Goal: Navigation & Orientation: Find specific page/section

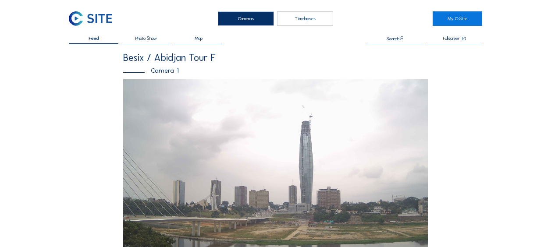
scroll to position [175, 0]
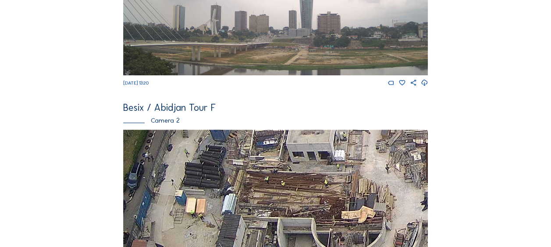
drag, startPoint x: 198, startPoint y: 233, endPoint x: 203, endPoint y: 170, distance: 62.9
click at [203, 170] on img at bounding box center [275, 215] width 305 height 171
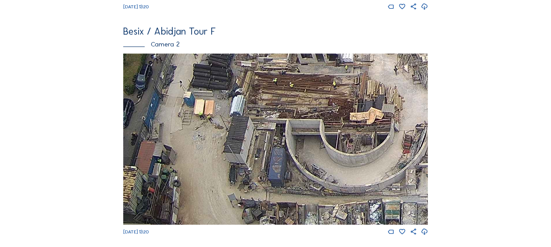
scroll to position [263, 0]
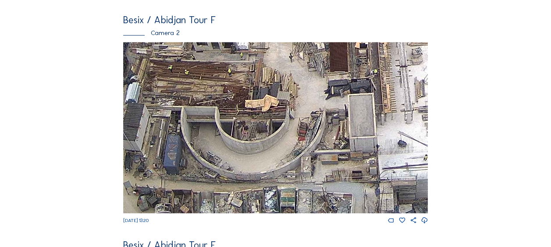
drag, startPoint x: 296, startPoint y: 173, endPoint x: 238, endPoint y: 143, distance: 64.7
click at [190, 128] on img at bounding box center [275, 127] width 305 height 171
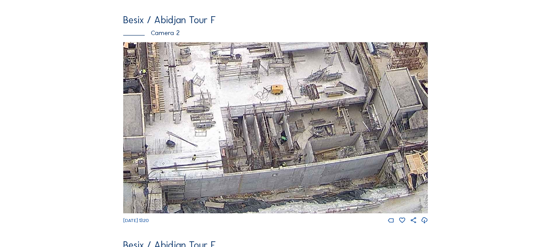
drag, startPoint x: 391, startPoint y: 161, endPoint x: 126, endPoint y: 132, distance: 267.2
click at [126, 132] on img at bounding box center [275, 127] width 305 height 171
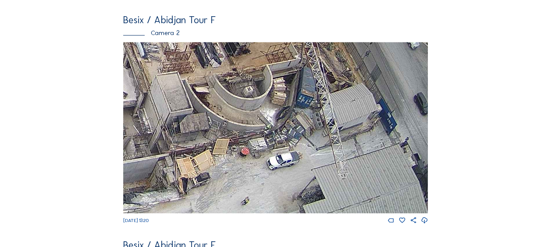
drag, startPoint x: 312, startPoint y: 141, endPoint x: 116, endPoint y: 139, distance: 195.5
click at [116, 139] on div "Feed Photo Show Map Search Fullscreen Besix / [GEOGRAPHIC_DATA] Tour F Camera 1…" at bounding box center [275, 126] width 413 height 707
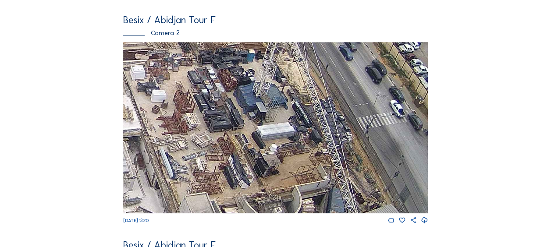
drag, startPoint x: 220, startPoint y: 96, endPoint x: 249, endPoint y: 209, distance: 117.3
click at [249, 209] on img at bounding box center [275, 127] width 305 height 171
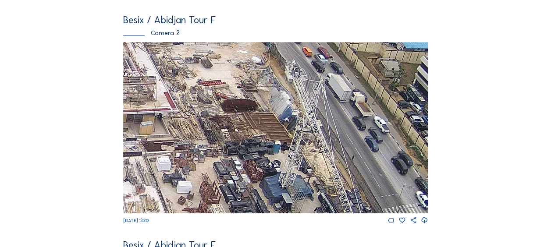
drag, startPoint x: 247, startPoint y: 107, endPoint x: 271, endPoint y: 198, distance: 94.3
click at [271, 198] on img at bounding box center [275, 127] width 305 height 171
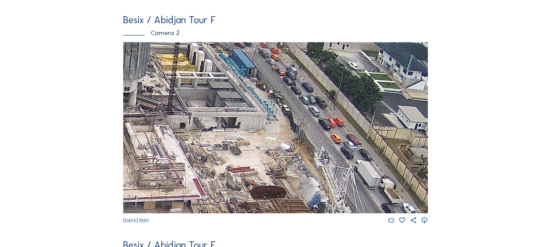
drag, startPoint x: 278, startPoint y: 135, endPoint x: 289, endPoint y: 106, distance: 31.3
click at [299, 190] on img at bounding box center [275, 127] width 305 height 171
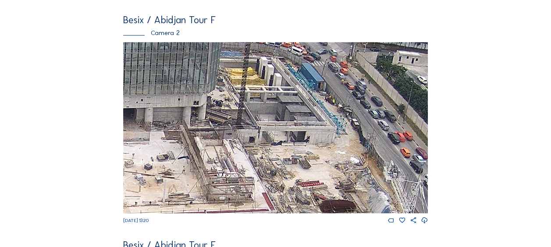
drag, startPoint x: 270, startPoint y: 92, endPoint x: 341, endPoint y: 111, distance: 73.5
click at [341, 111] on img at bounding box center [275, 127] width 305 height 171
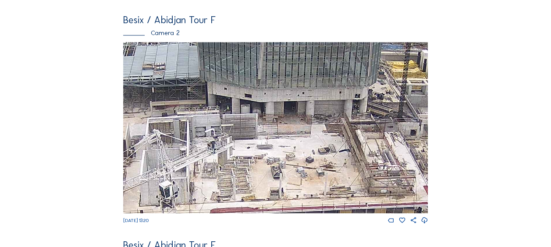
drag, startPoint x: 190, startPoint y: 146, endPoint x: 194, endPoint y: 177, distance: 31.8
click at [352, 140] on img at bounding box center [275, 127] width 305 height 171
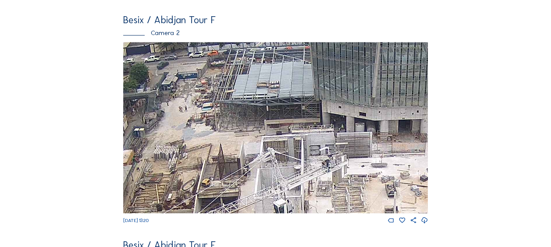
drag, startPoint x: 194, startPoint y: 177, endPoint x: 307, endPoint y: 194, distance: 114.3
click at [307, 194] on img at bounding box center [275, 127] width 305 height 171
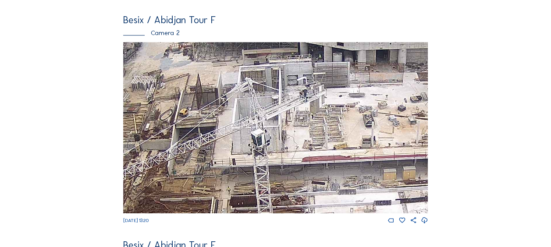
drag, startPoint x: 287, startPoint y: 188, endPoint x: 299, endPoint y: 160, distance: 30.8
click at [264, 117] on img at bounding box center [275, 127] width 305 height 171
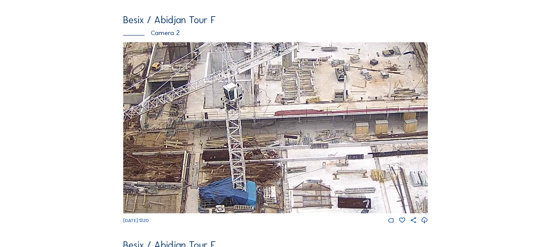
drag, startPoint x: 303, startPoint y: 166, endPoint x: 274, endPoint y: 133, distance: 43.8
click at [265, 111] on img at bounding box center [275, 127] width 305 height 171
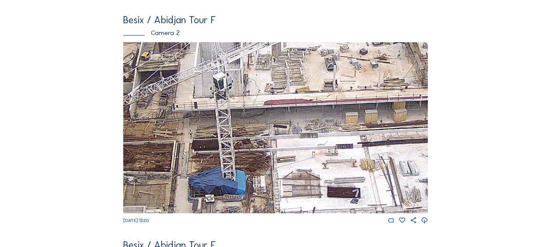
drag, startPoint x: 285, startPoint y: 163, endPoint x: 252, endPoint y: 92, distance: 79.2
click at [252, 92] on img at bounding box center [275, 127] width 305 height 171
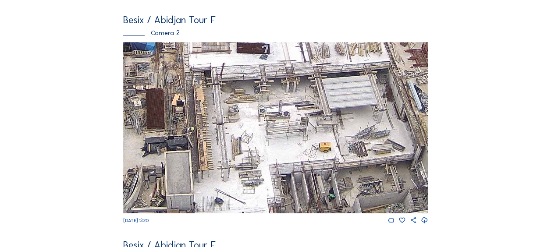
drag, startPoint x: 297, startPoint y: 156, endPoint x: 242, endPoint y: 92, distance: 84.0
click at [239, 86] on img at bounding box center [275, 127] width 305 height 171
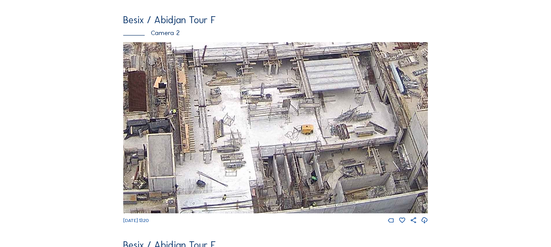
drag, startPoint x: 256, startPoint y: 147, endPoint x: 231, endPoint y: 103, distance: 50.3
click at [234, 110] on img at bounding box center [275, 127] width 305 height 171
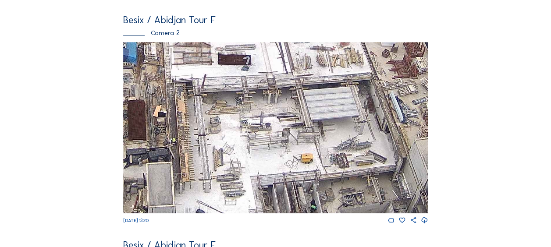
drag, startPoint x: 273, startPoint y: 114, endPoint x: 280, endPoint y: 161, distance: 47.9
click at [280, 161] on img at bounding box center [275, 127] width 305 height 171
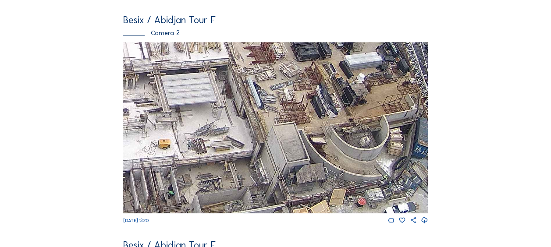
drag, startPoint x: 334, startPoint y: 148, endPoint x: 194, endPoint y: 136, distance: 139.9
click at [194, 136] on img at bounding box center [275, 127] width 305 height 171
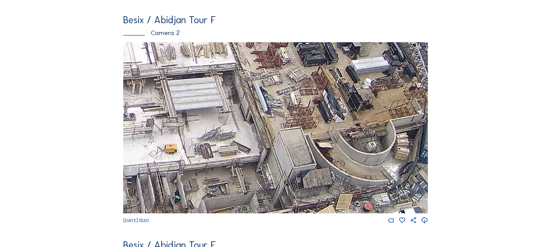
click at [275, 189] on img at bounding box center [275, 127] width 305 height 171
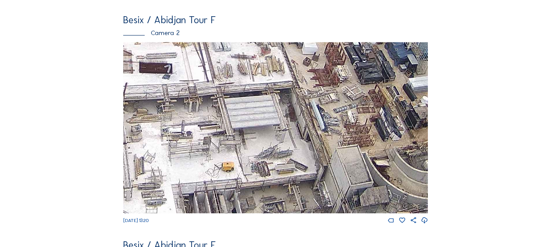
drag, startPoint x: 237, startPoint y: 132, endPoint x: 261, endPoint y: 140, distance: 25.7
click at [261, 140] on img at bounding box center [275, 127] width 305 height 171
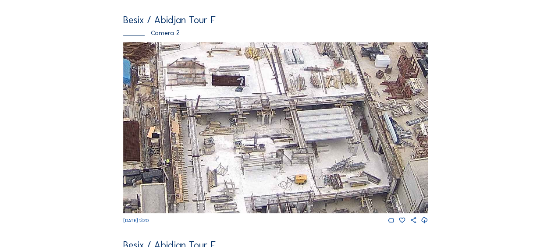
drag, startPoint x: 238, startPoint y: 126, endPoint x: 309, endPoint y: 138, distance: 71.5
click at [309, 138] on img at bounding box center [275, 127] width 305 height 171
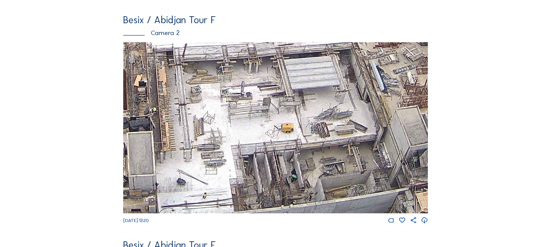
drag, startPoint x: 260, startPoint y: 171, endPoint x: 246, endPoint y: 117, distance: 56.7
click at [246, 117] on img at bounding box center [275, 127] width 305 height 171
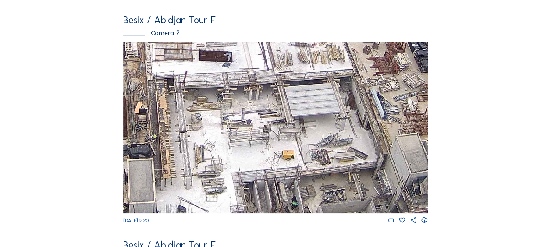
click at [256, 132] on img at bounding box center [275, 127] width 305 height 171
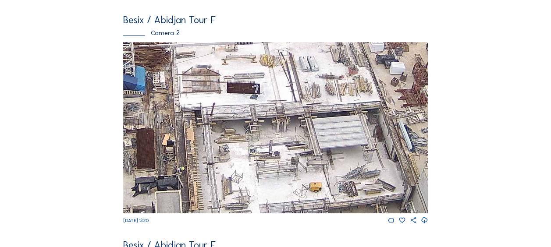
drag, startPoint x: 249, startPoint y: 129, endPoint x: 266, endPoint y: 151, distance: 28.7
click at [266, 151] on img at bounding box center [275, 127] width 305 height 171
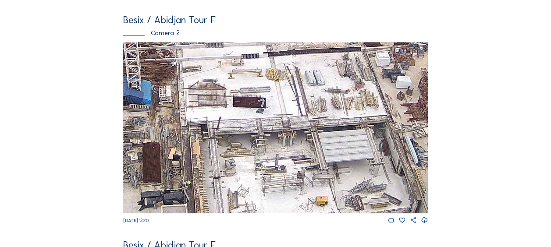
drag, startPoint x: 227, startPoint y: 89, endPoint x: 235, endPoint y: 105, distance: 18.6
click at [235, 105] on img at bounding box center [275, 127] width 305 height 171
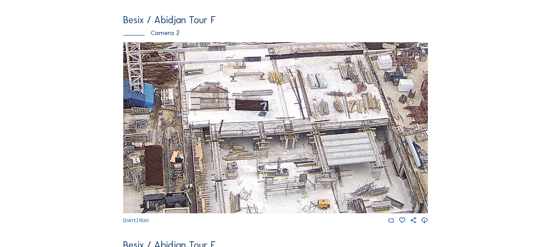
click at [286, 113] on img at bounding box center [275, 127] width 305 height 171
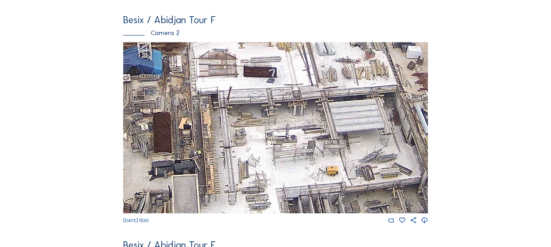
drag, startPoint x: 250, startPoint y: 167, endPoint x: 260, endPoint y: 132, distance: 36.9
click at [260, 132] on img at bounding box center [275, 127] width 305 height 171
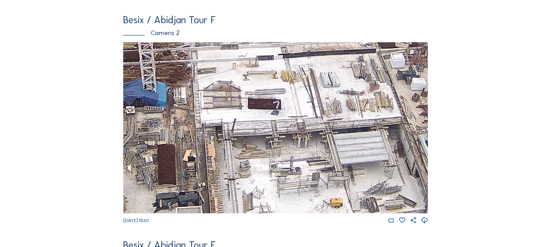
drag, startPoint x: 253, startPoint y: 107, endPoint x: 257, endPoint y: 137, distance: 30.0
click at [257, 137] on img at bounding box center [275, 127] width 305 height 171
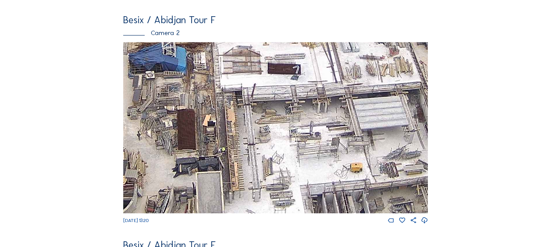
drag, startPoint x: 252, startPoint y: 130, endPoint x: 271, endPoint y: 99, distance: 36.6
click at [271, 99] on img at bounding box center [275, 127] width 305 height 171
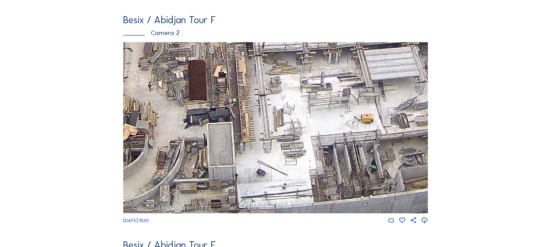
drag, startPoint x: 266, startPoint y: 153, endPoint x: 279, endPoint y: 104, distance: 50.6
click at [279, 103] on img at bounding box center [275, 127] width 305 height 171
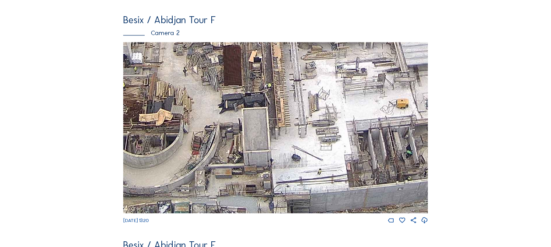
drag, startPoint x: 307, startPoint y: 129, endPoint x: 333, endPoint y: 135, distance: 26.5
click at [323, 119] on img at bounding box center [275, 127] width 305 height 171
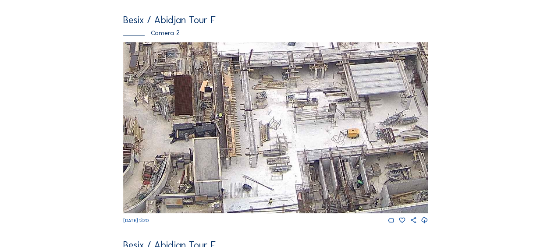
drag, startPoint x: 344, startPoint y: 121, endPoint x: 296, endPoint y: 150, distance: 57.1
click at [296, 151] on img at bounding box center [275, 127] width 305 height 171
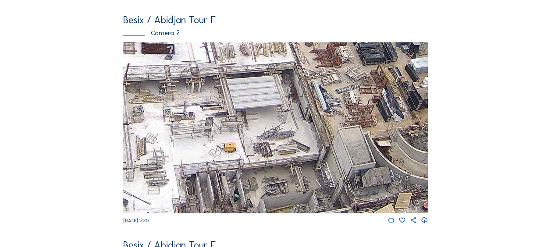
drag, startPoint x: 359, startPoint y: 151, endPoint x: 236, endPoint y: 164, distance: 124.3
click at [237, 164] on img at bounding box center [275, 127] width 305 height 171
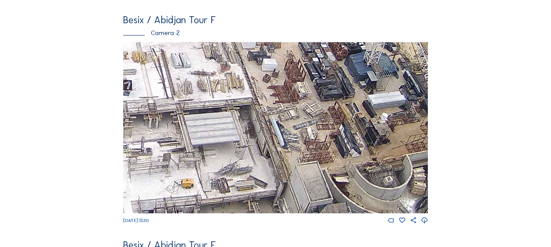
drag, startPoint x: 304, startPoint y: 117, endPoint x: 260, endPoint y: 157, distance: 59.5
click at [260, 157] on img at bounding box center [275, 127] width 305 height 171
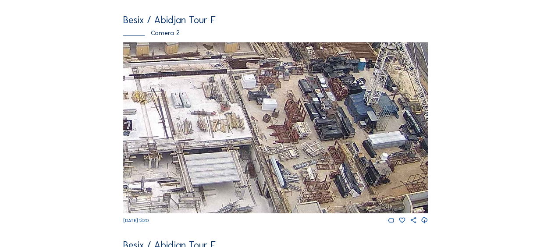
drag, startPoint x: 292, startPoint y: 135, endPoint x: 295, endPoint y: 168, distance: 33.1
click at [295, 168] on img at bounding box center [275, 127] width 305 height 171
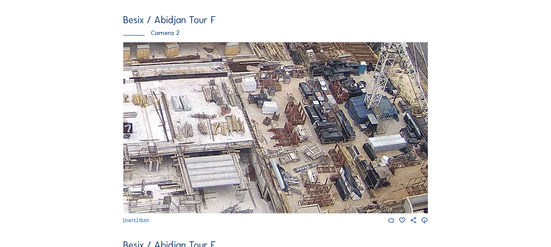
click at [325, 161] on img at bounding box center [275, 127] width 305 height 171
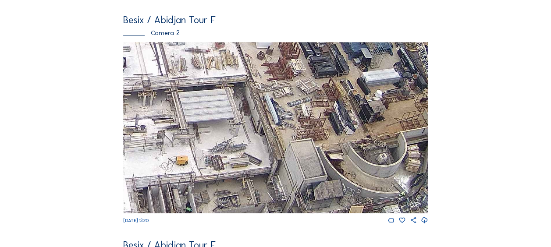
drag, startPoint x: 325, startPoint y: 161, endPoint x: 314, endPoint y: 107, distance: 55.5
click at [320, 96] on img at bounding box center [275, 127] width 305 height 171
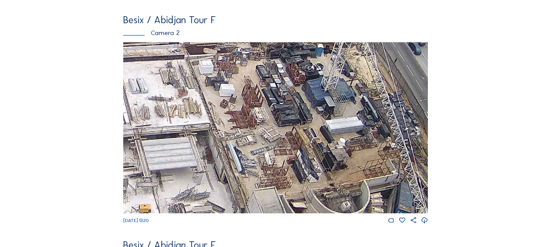
drag, startPoint x: 318, startPoint y: 106, endPoint x: 281, endPoint y: 154, distance: 60.9
click at [281, 154] on img at bounding box center [275, 127] width 305 height 171
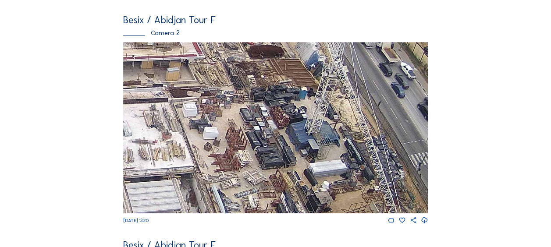
drag, startPoint x: 325, startPoint y: 93, endPoint x: 309, endPoint y: 136, distance: 45.9
click at [309, 136] on img at bounding box center [275, 127] width 305 height 171
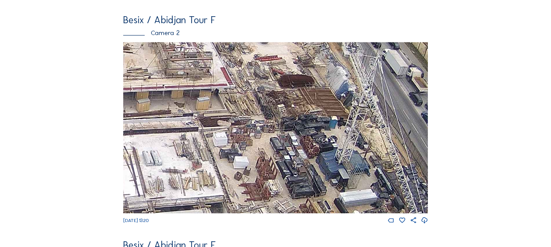
drag, startPoint x: 312, startPoint y: 141, endPoint x: 342, endPoint y: 170, distance: 42.2
click at [342, 170] on img at bounding box center [275, 127] width 305 height 171
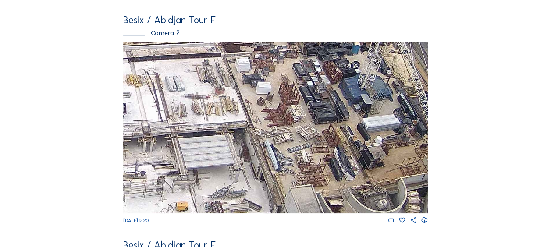
drag, startPoint x: 302, startPoint y: 169, endPoint x: 325, endPoint y: 94, distance: 78.3
click at [325, 94] on img at bounding box center [275, 127] width 305 height 171
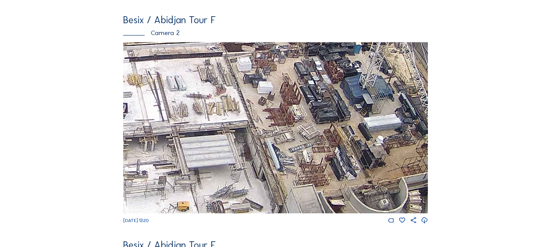
drag, startPoint x: 237, startPoint y: 153, endPoint x: 291, endPoint y: 122, distance: 62.2
click at [294, 121] on img at bounding box center [275, 127] width 305 height 171
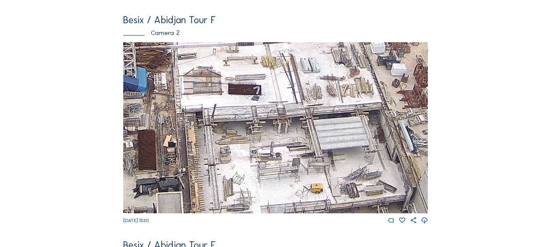
drag, startPoint x: 242, startPoint y: 175, endPoint x: 252, endPoint y: 170, distance: 11.6
click at [259, 174] on img at bounding box center [275, 127] width 305 height 171
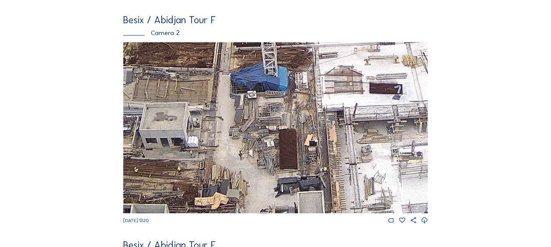
click at [326, 188] on img at bounding box center [275, 127] width 305 height 171
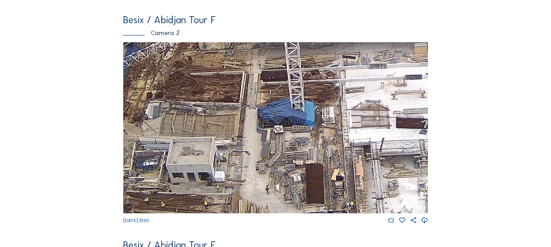
drag, startPoint x: 219, startPoint y: 112, endPoint x: 238, endPoint y: 145, distance: 37.7
click at [238, 145] on img at bounding box center [275, 127] width 305 height 171
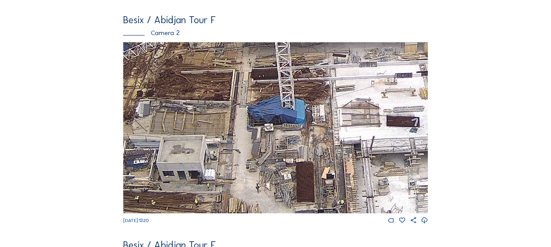
drag, startPoint x: 303, startPoint y: 151, endPoint x: 177, endPoint y: 137, distance: 127.4
click at [177, 137] on img at bounding box center [275, 127] width 305 height 171
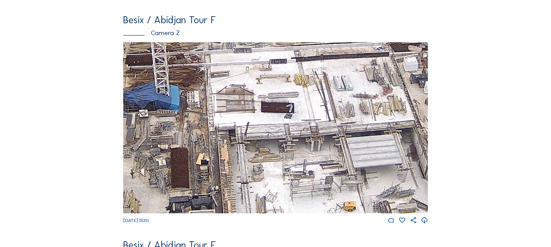
drag, startPoint x: 273, startPoint y: 146, endPoint x: 187, endPoint y: 123, distance: 89.0
click at [187, 123] on img at bounding box center [275, 127] width 305 height 171
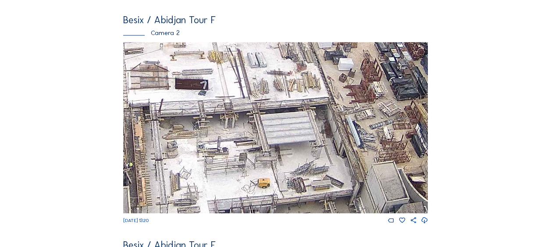
click at [175, 106] on img at bounding box center [275, 127] width 305 height 171
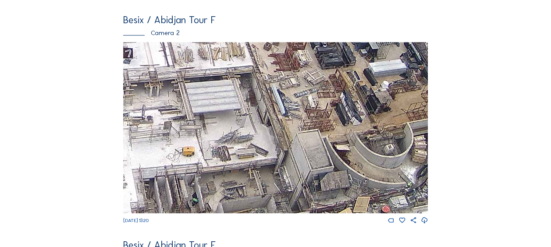
drag, startPoint x: 251, startPoint y: 167, endPoint x: 277, endPoint y: 114, distance: 59.4
click at [277, 114] on img at bounding box center [275, 127] width 305 height 171
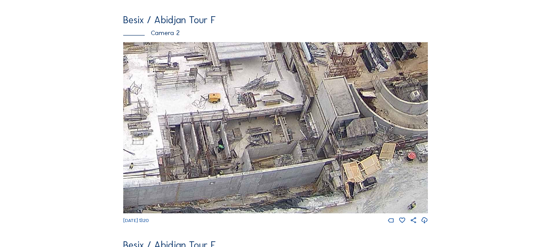
scroll to position [0, 0]
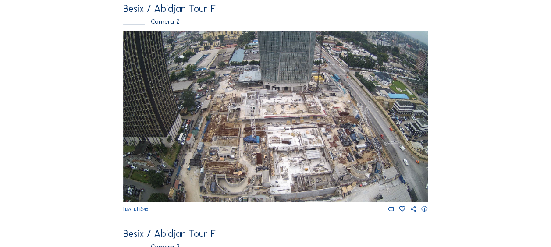
scroll to position [307, 0]
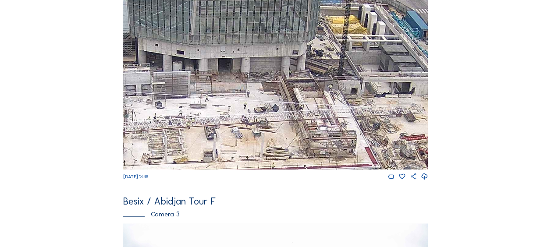
drag, startPoint x: 236, startPoint y: 30, endPoint x: 219, endPoint y: 84, distance: 56.8
click at [219, 85] on img at bounding box center [275, 83] width 305 height 171
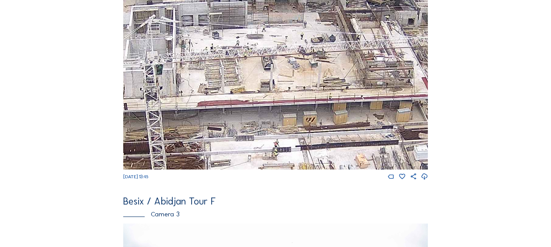
drag, startPoint x: 176, startPoint y: 100, endPoint x: 225, endPoint y: 64, distance: 60.8
click at [232, 46] on img at bounding box center [275, 83] width 305 height 171
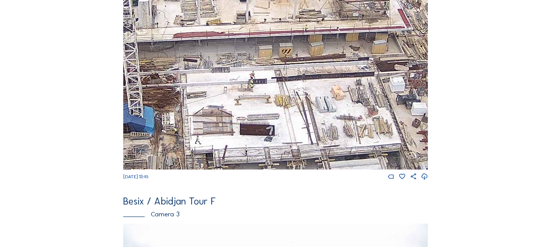
drag, startPoint x: 263, startPoint y: 81, endPoint x: 238, endPoint y: 0, distance: 84.6
click at [238, 0] on html "Cameras Timelapses My C-Site Feed Photo Show Map Search Fullscreen Besix / [GEO…" at bounding box center [275, 180] width 551 height 975
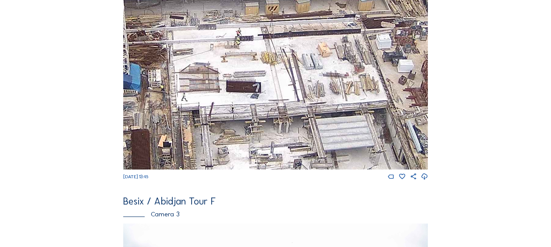
drag, startPoint x: 246, startPoint y: 83, endPoint x: 230, endPoint y: 41, distance: 45.3
click at [230, 41] on img at bounding box center [275, 83] width 305 height 171
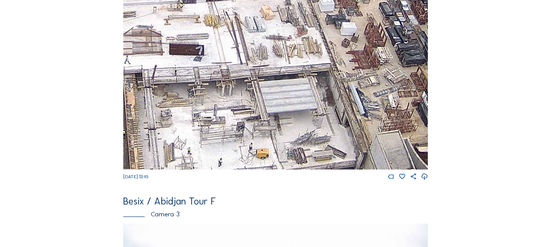
drag, startPoint x: 328, startPoint y: 107, endPoint x: 276, endPoint y: 76, distance: 61.1
click at [276, 76] on img at bounding box center [275, 83] width 305 height 171
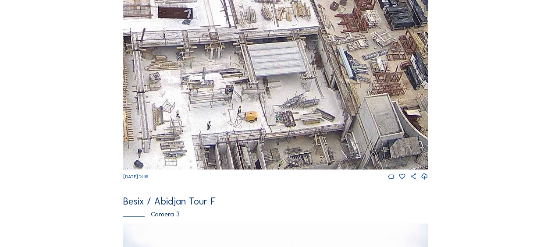
drag, startPoint x: 177, startPoint y: 147, endPoint x: 165, endPoint y: 106, distance: 43.0
click at [165, 106] on img at bounding box center [275, 83] width 305 height 171
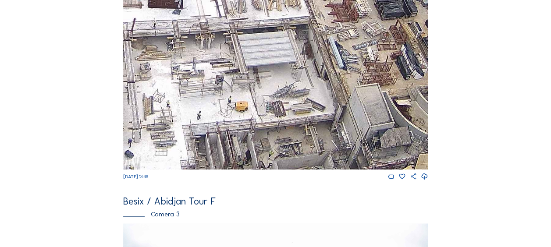
drag, startPoint x: 177, startPoint y: 117, endPoint x: 110, endPoint y: 104, distance: 67.5
click at [110, 104] on div "Feed Photo Show Map Search Fullscreen Besix / [GEOGRAPHIC_DATA] Tour F Camera 1…" at bounding box center [275, 82] width 413 height 707
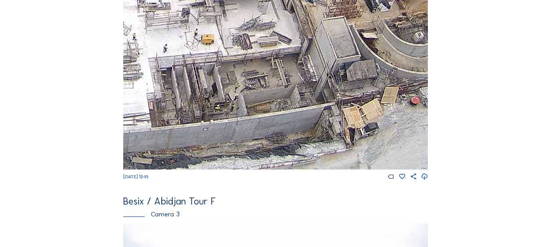
drag, startPoint x: 165, startPoint y: 46, endPoint x: 180, endPoint y: -7, distance: 55.5
click at [180, 0] on html "Cameras Timelapses My C-Site Feed Photo Show Map Search Fullscreen Besix / [GEO…" at bounding box center [275, 180] width 551 height 975
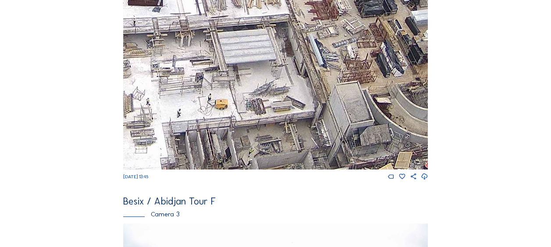
drag, startPoint x: 213, startPoint y: 40, endPoint x: 223, endPoint y: 92, distance: 52.6
click at [223, 92] on img at bounding box center [275, 83] width 305 height 171
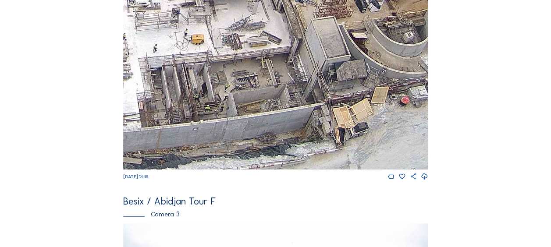
drag, startPoint x: 227, startPoint y: 102, endPoint x: 204, endPoint y: 37, distance: 68.8
click at [204, 37] on img at bounding box center [275, 83] width 305 height 171
